Goal: Information Seeking & Learning: Learn about a topic

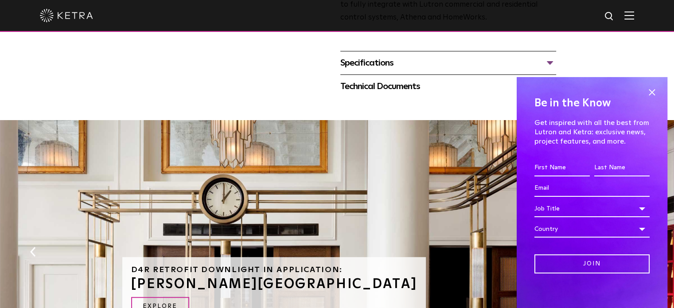
scroll to position [428, 0]
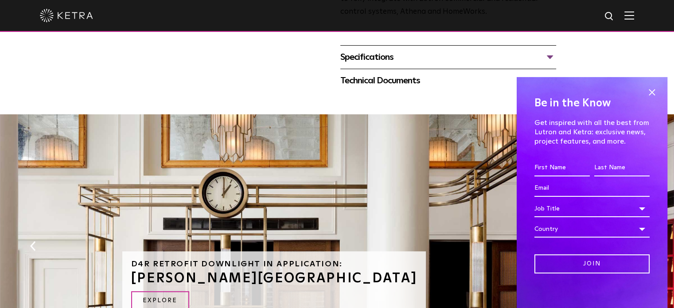
click at [652, 93] on div "Be in the Know Get inspired with all the best from Lutron and Ketra: exclusive …" at bounding box center [591, 192] width 151 height 231
click at [647, 93] on span at bounding box center [651, 92] width 13 height 13
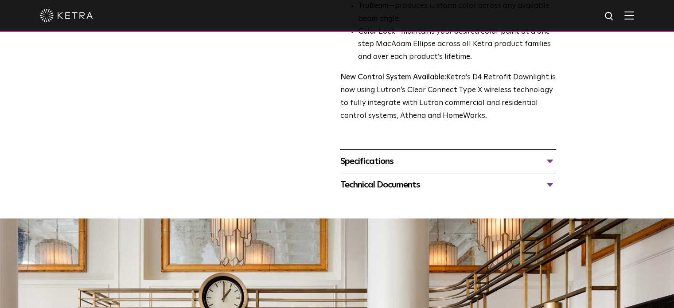
scroll to position [326, 0]
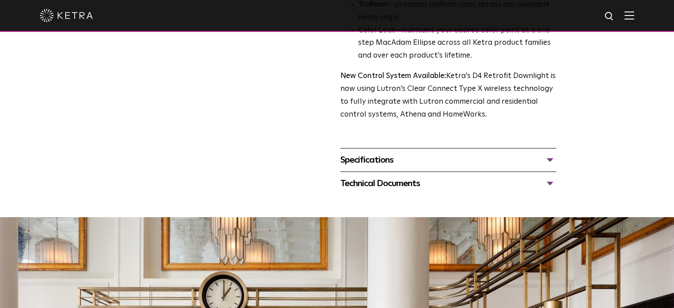
click at [430, 168] on div "Specifications LUMEN OUTPUTS 800 Beam Angles 15, 25, 40, 60, 90 CONTROL Lutron …" at bounding box center [448, 159] width 216 height 23
click at [539, 159] on div "Specifications" at bounding box center [448, 160] width 216 height 14
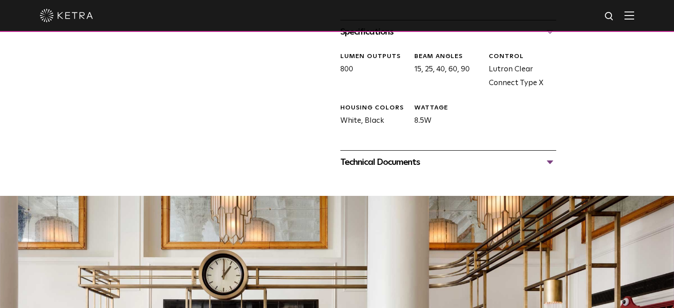
scroll to position [457, 0]
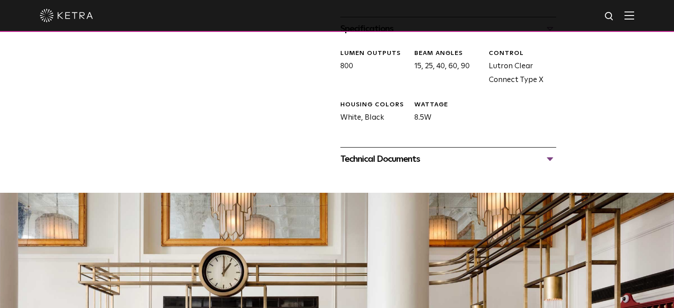
click at [539, 159] on div "Technical Documents" at bounding box center [448, 159] width 216 height 14
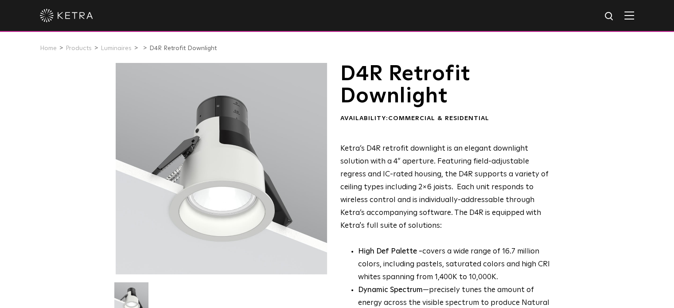
scroll to position [0, 0]
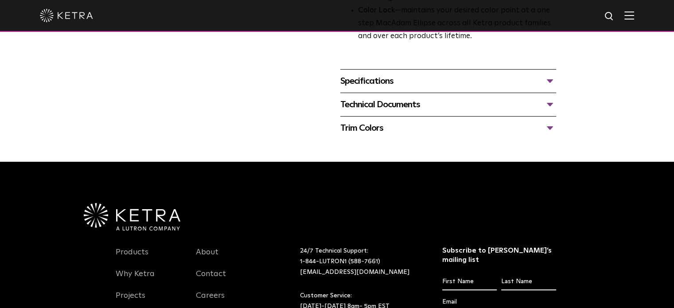
scroll to position [378, 0]
